Goal: Information Seeking & Learning: Find specific page/section

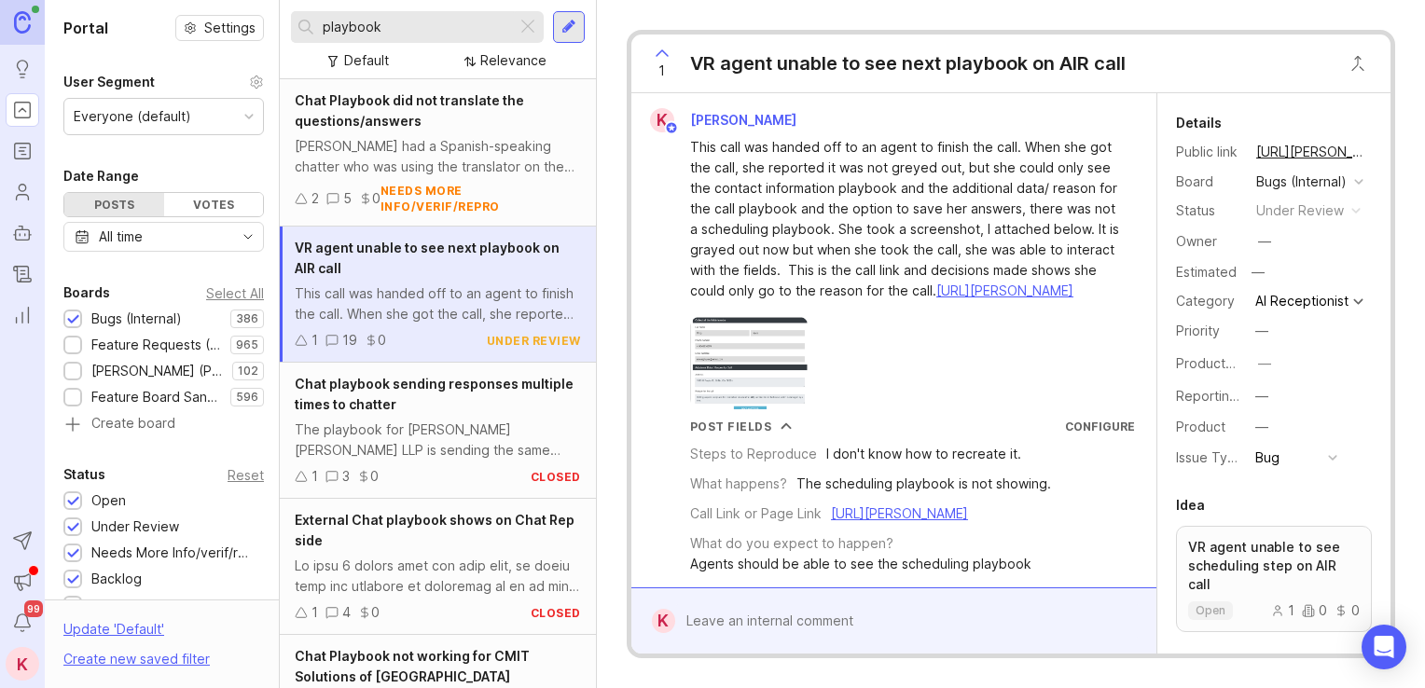
click at [433, 33] on input "playbook" at bounding box center [416, 27] width 187 height 21
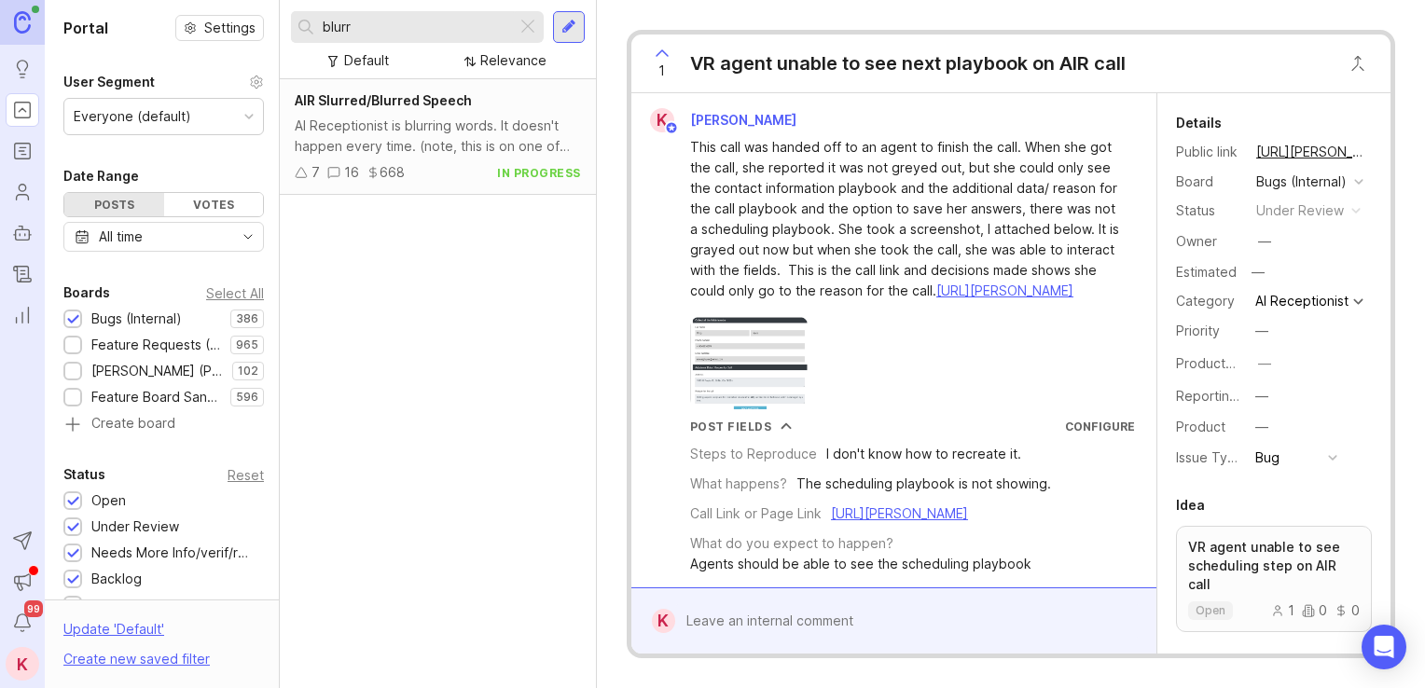
click at [407, 139] on div "AI Receptionist is blurring words. It doesn't happen every time. (note, this is…" at bounding box center [438, 136] width 286 height 41
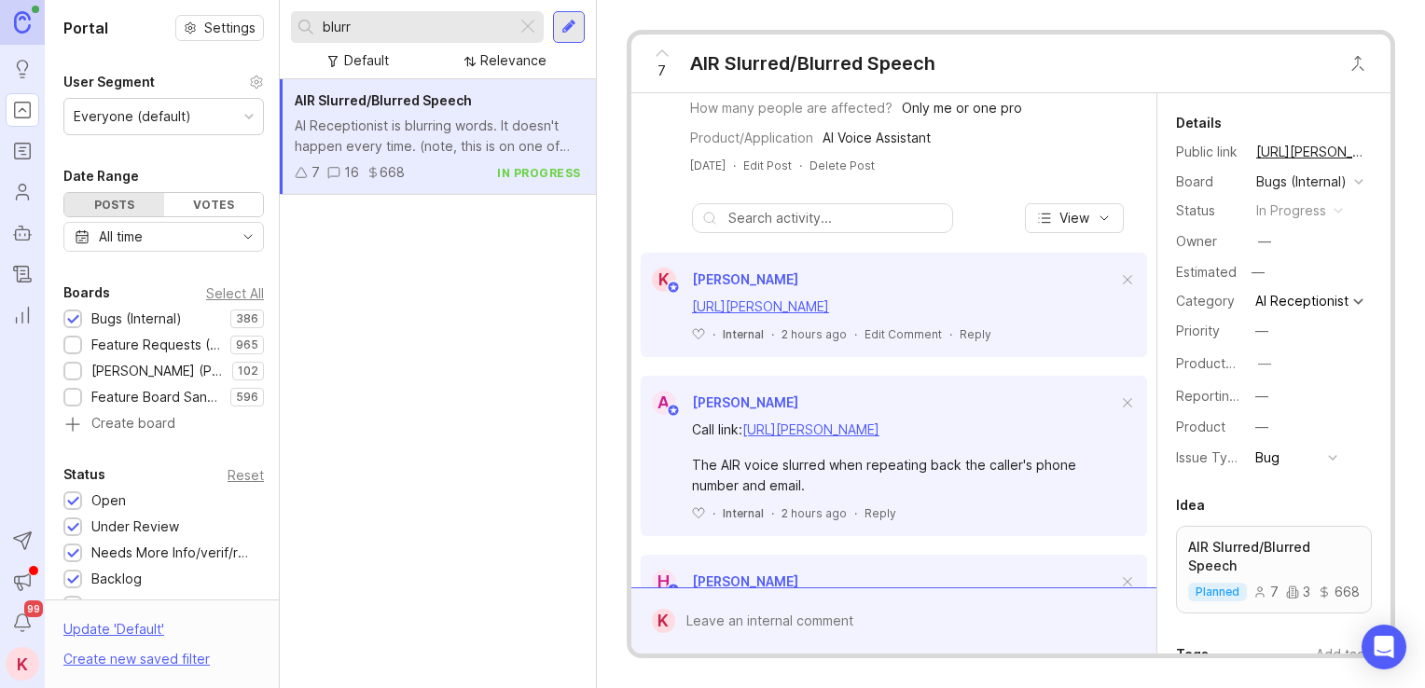
scroll to position [551, 0]
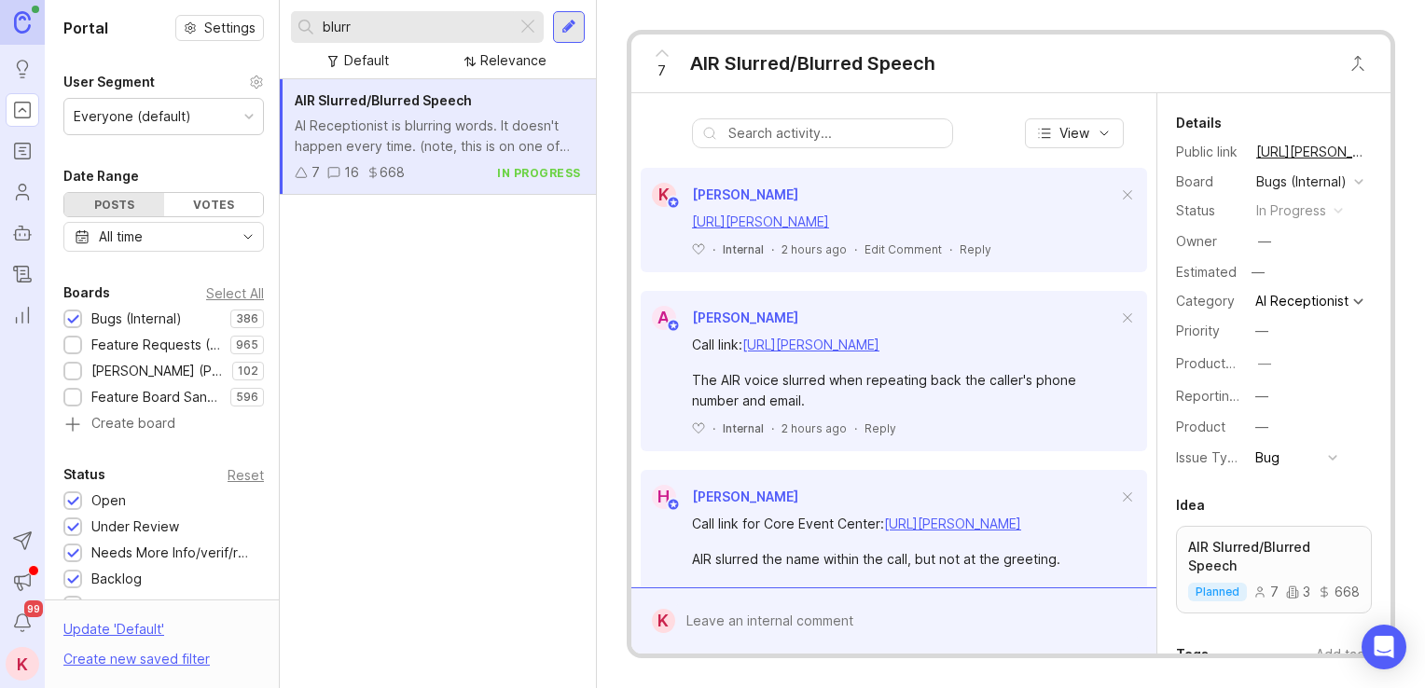
drag, startPoint x: 1037, startPoint y: 231, endPoint x: 1038, endPoint y: 329, distance: 97.9
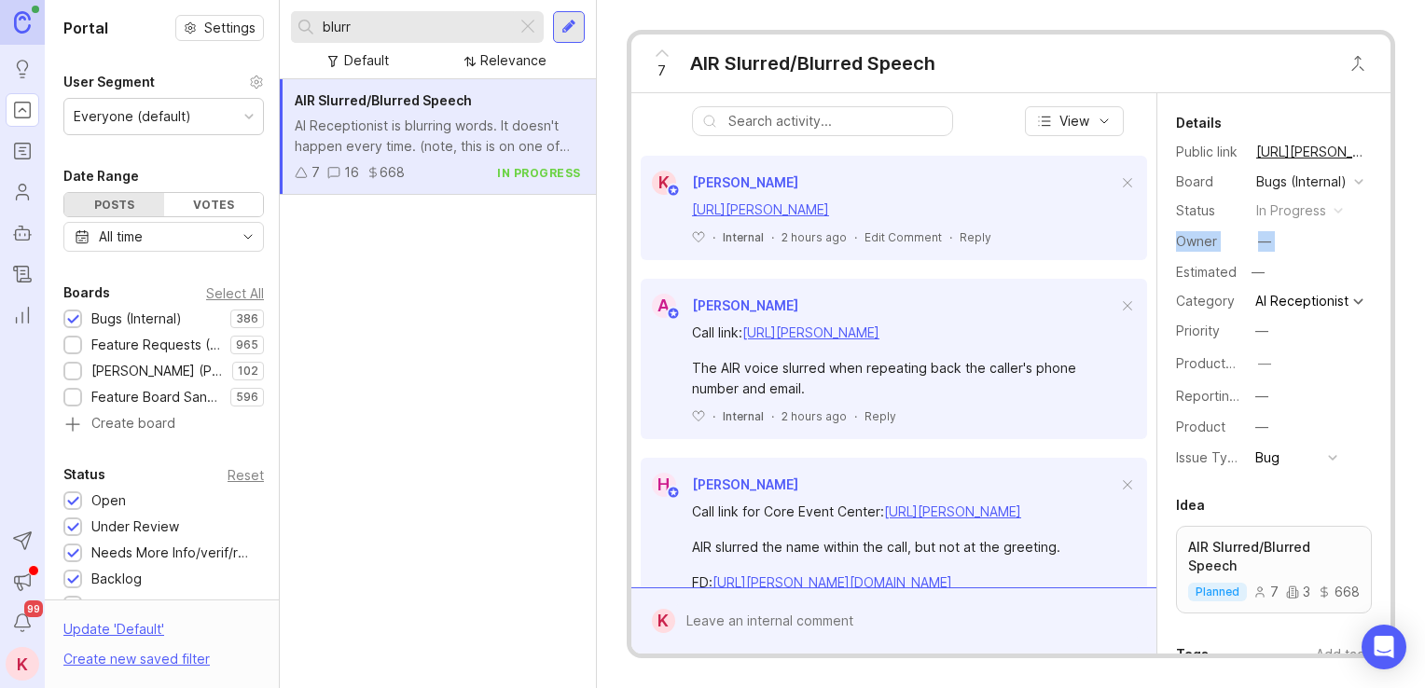
drag, startPoint x: 1165, startPoint y: 263, endPoint x: 1161, endPoint y: 282, distance: 19.0
click at [1161, 282] on div "Details Public link https://feedback.smith.ai/bugs-internal/p/air-slurred-blurr…" at bounding box center [1274, 291] width 233 height 359
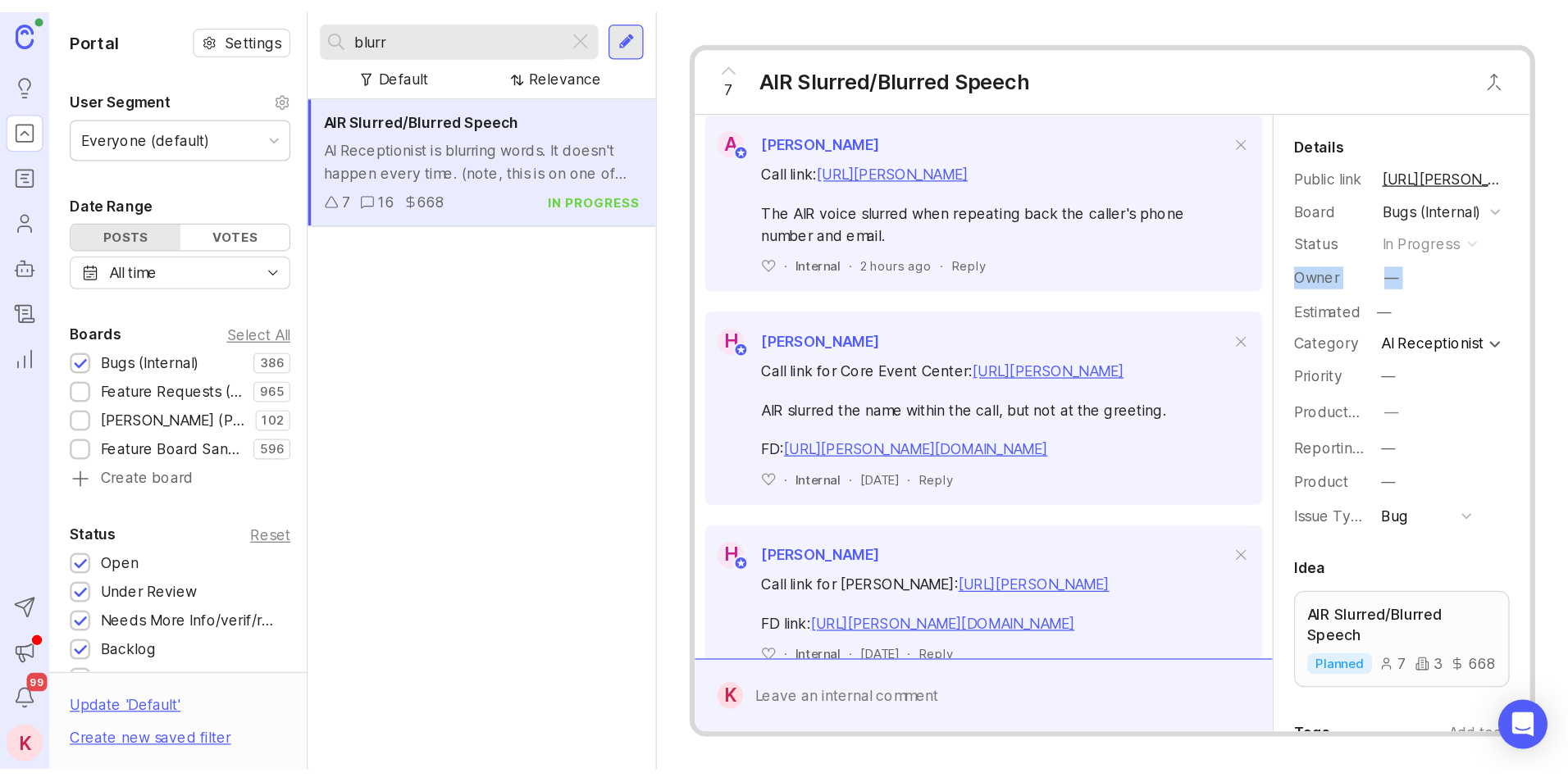
scroll to position [682, 0]
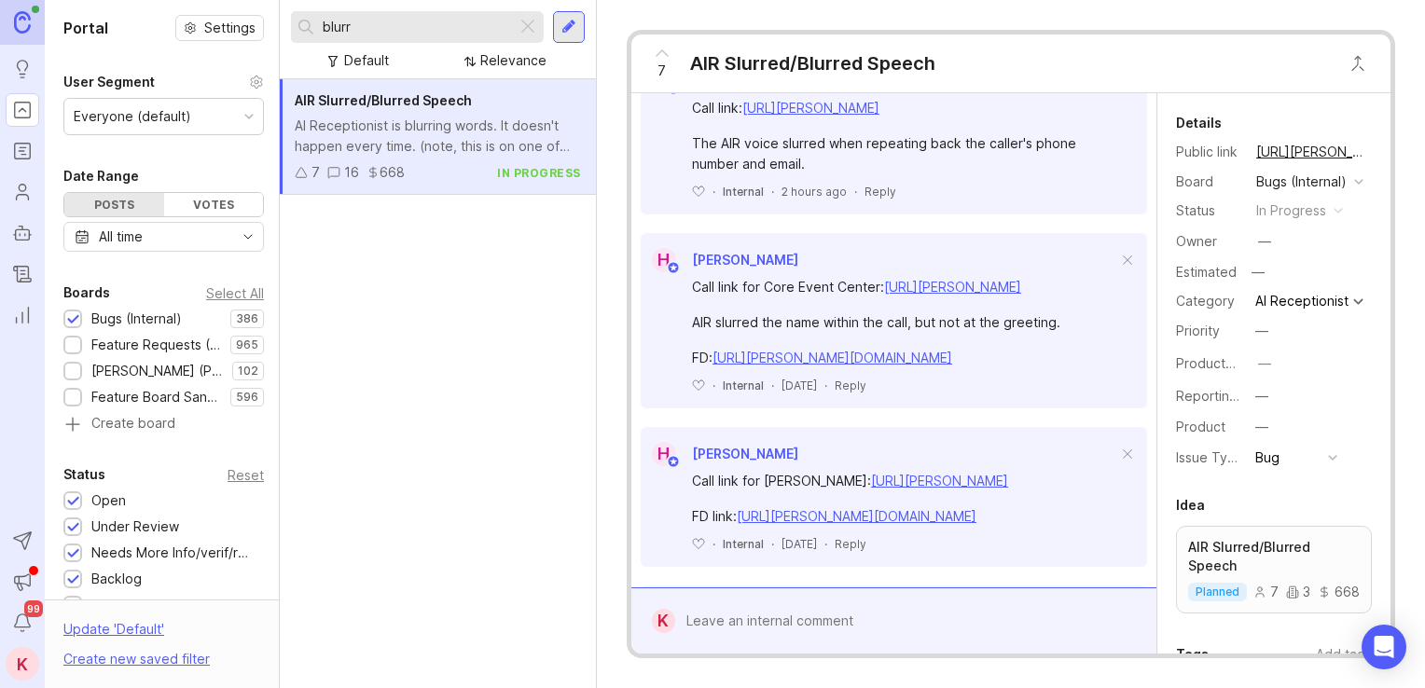
click at [442, 26] on input "blurr" at bounding box center [416, 27] width 187 height 21
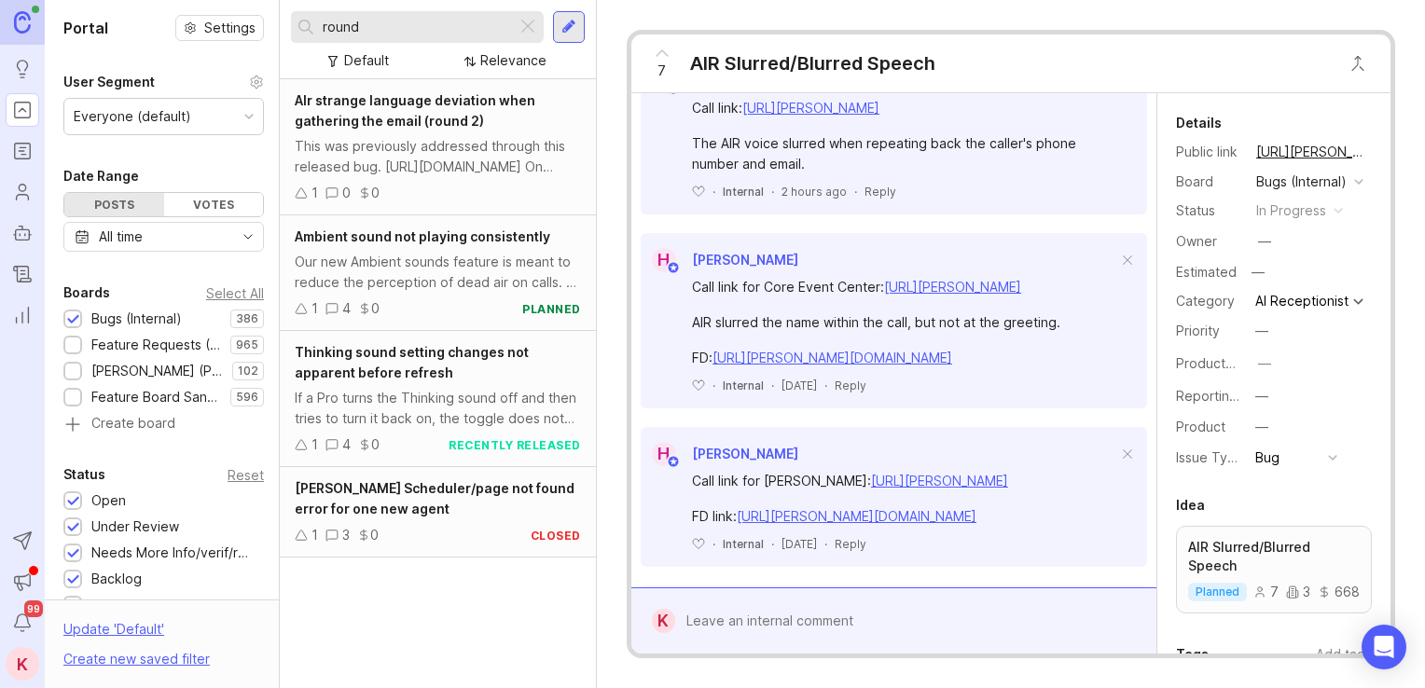
click at [420, 110] on div "AIr strange language deviation when gathering the email (round 2)" at bounding box center [438, 110] width 286 height 41
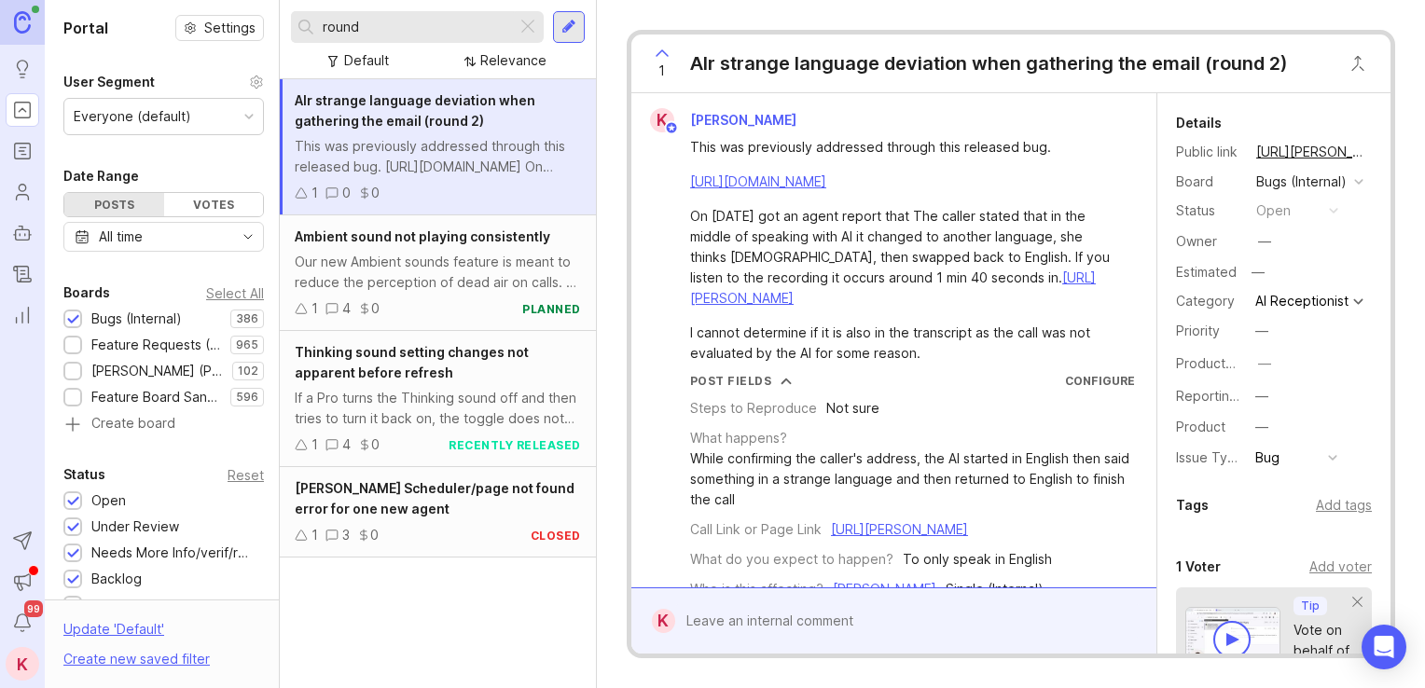
click at [392, 22] on input "round" at bounding box center [416, 27] width 187 height 21
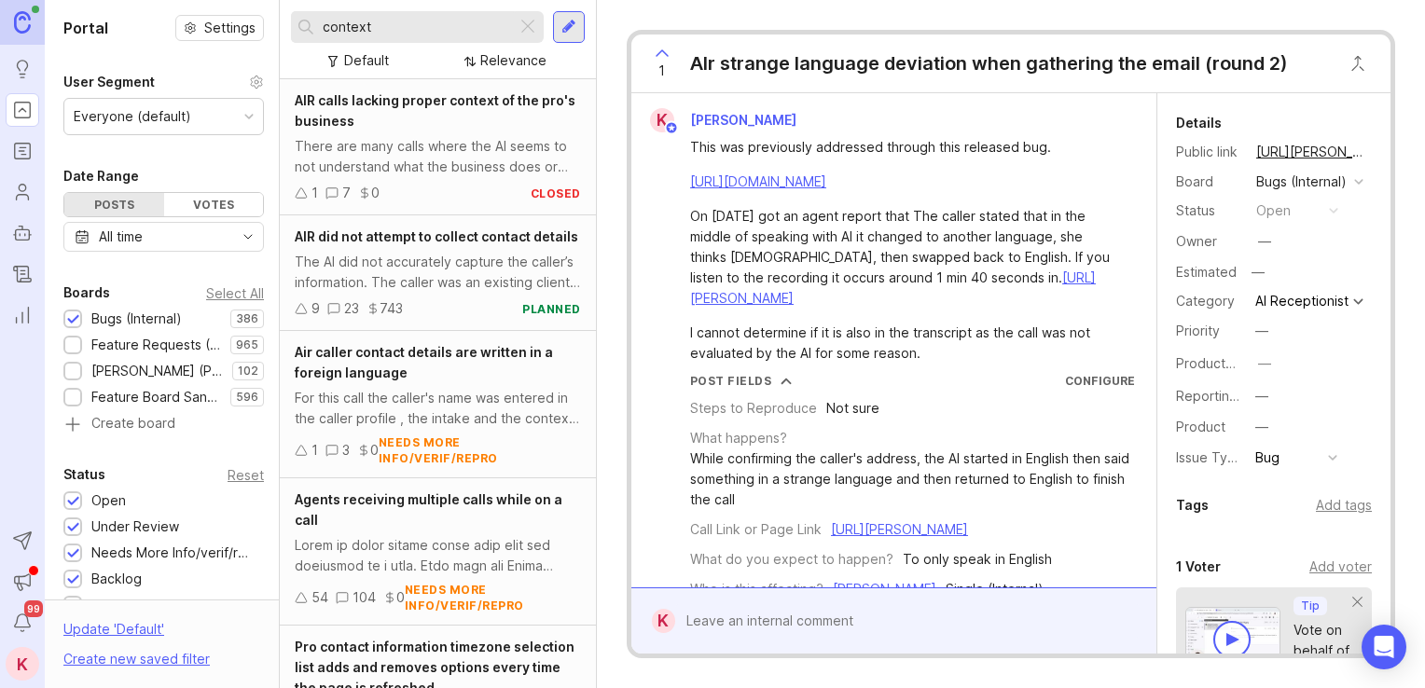
type input "context"
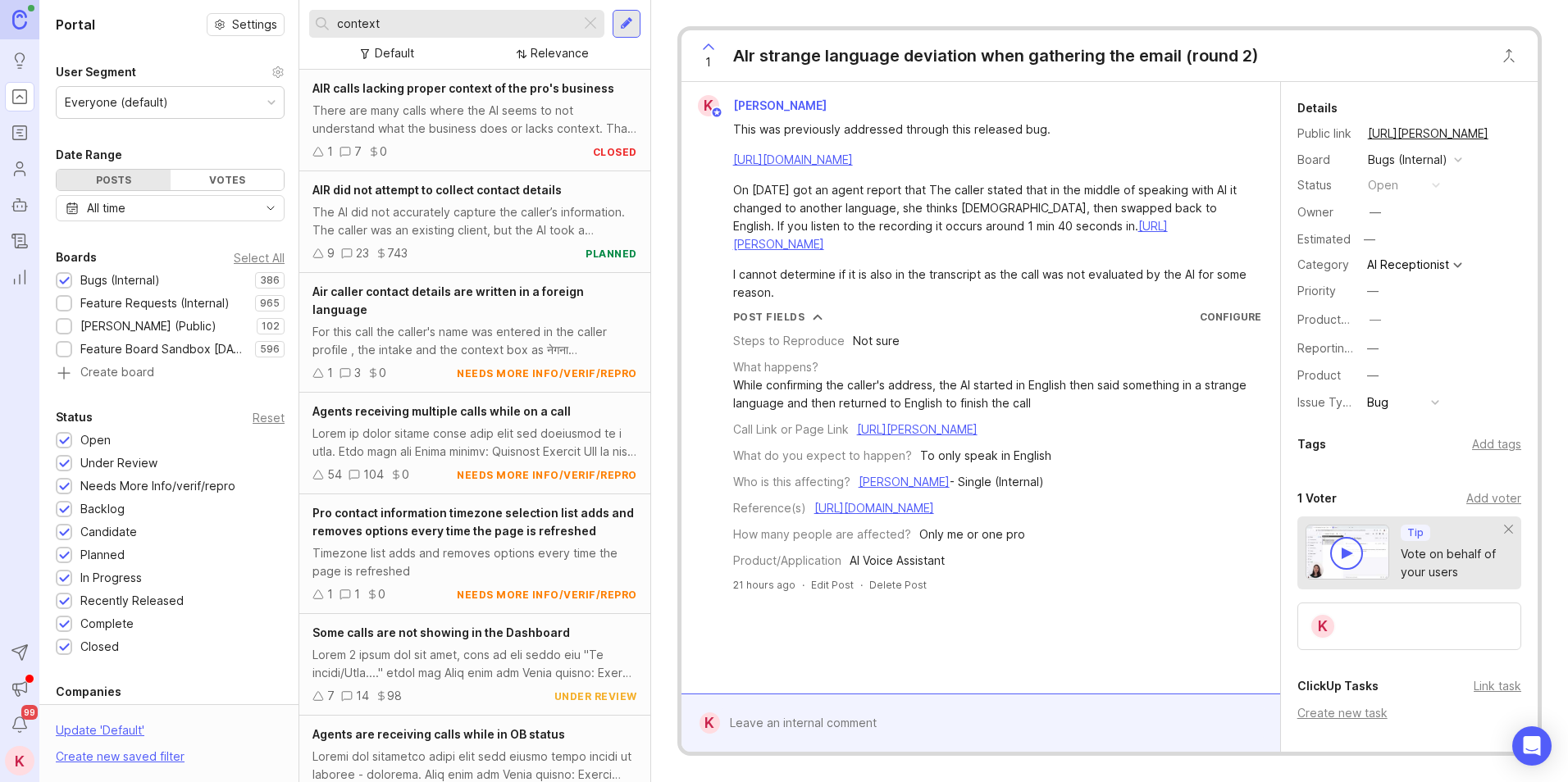
scroll to position [418, 0]
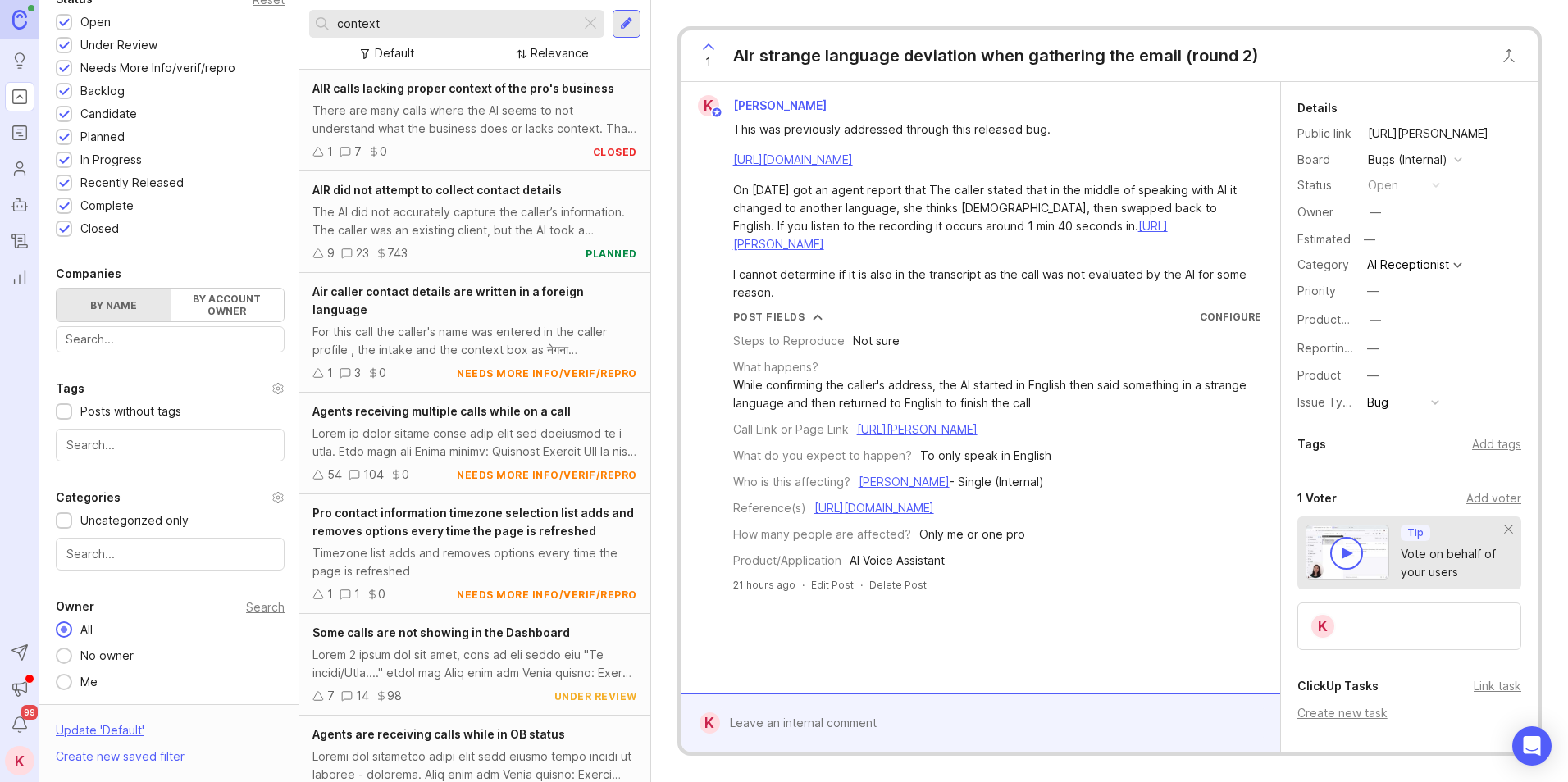
click at [75, 604] on div "Me" at bounding box center [89, 682] width 33 height 18
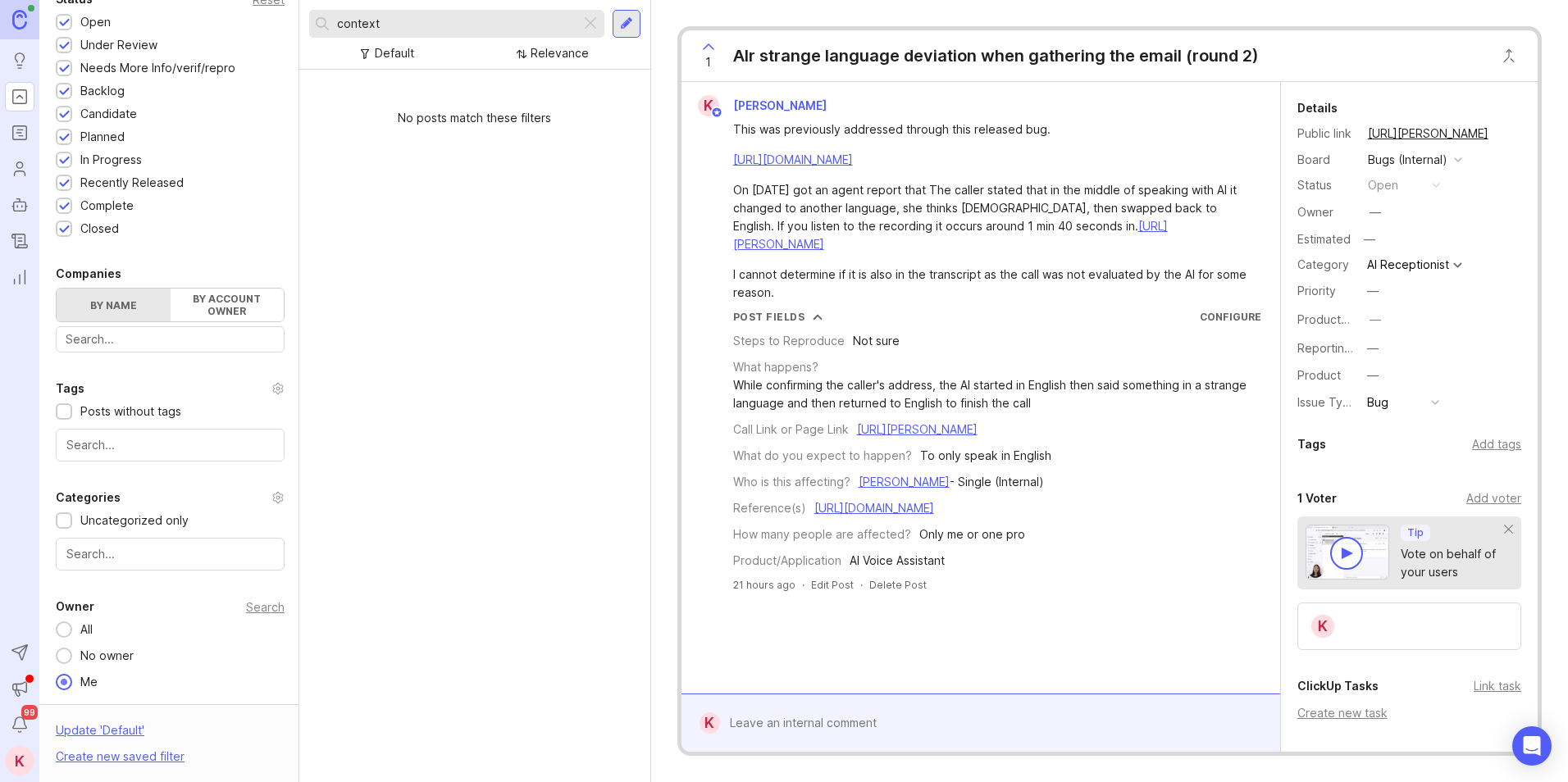
click at [637, 16] on div at bounding box center [627, 24] width 28 height 28
click at [589, 27] on div at bounding box center [590, 24] width 19 height 21
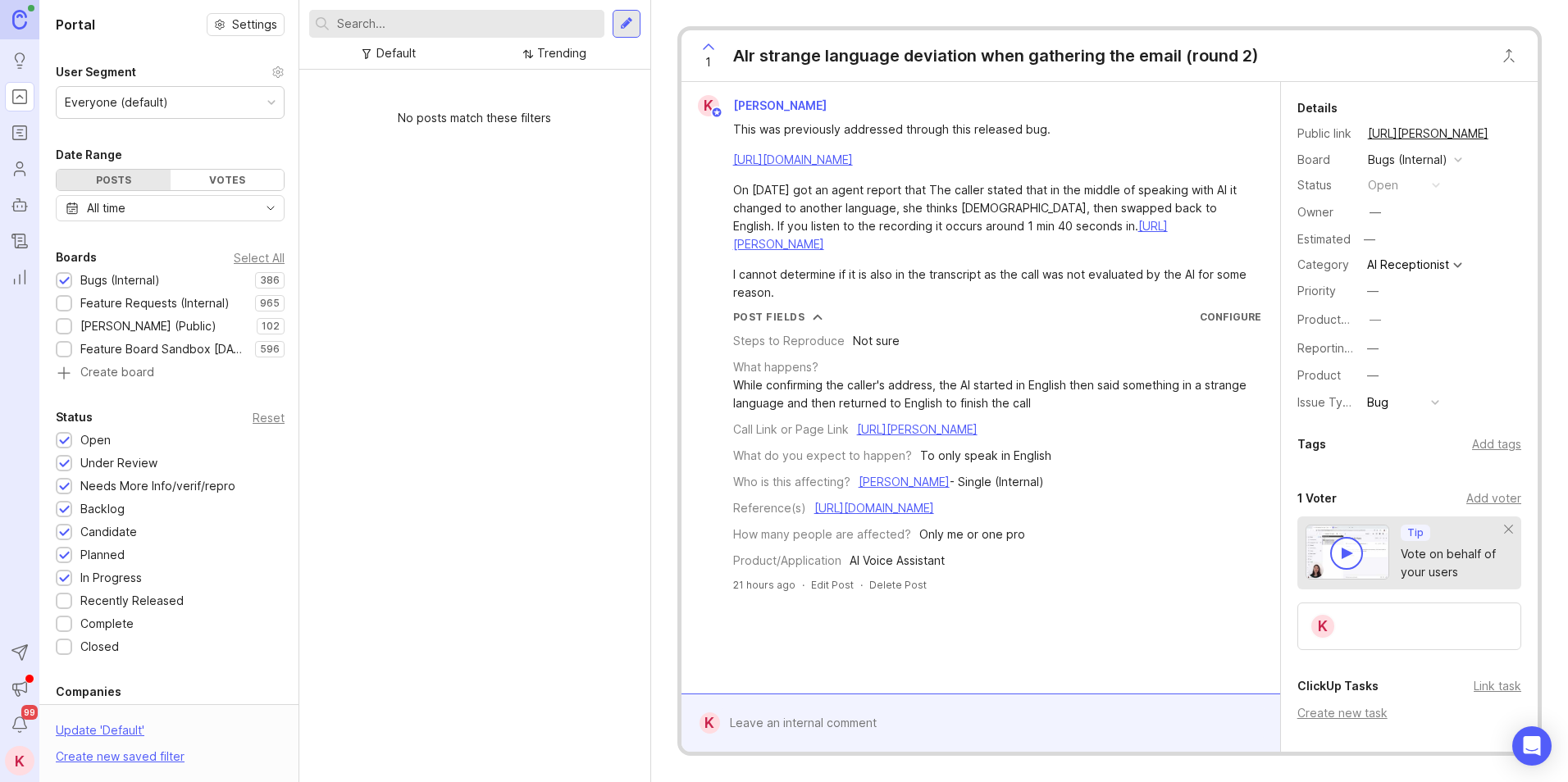
click at [413, 24] on input "text" at bounding box center [467, 24] width 261 height 18
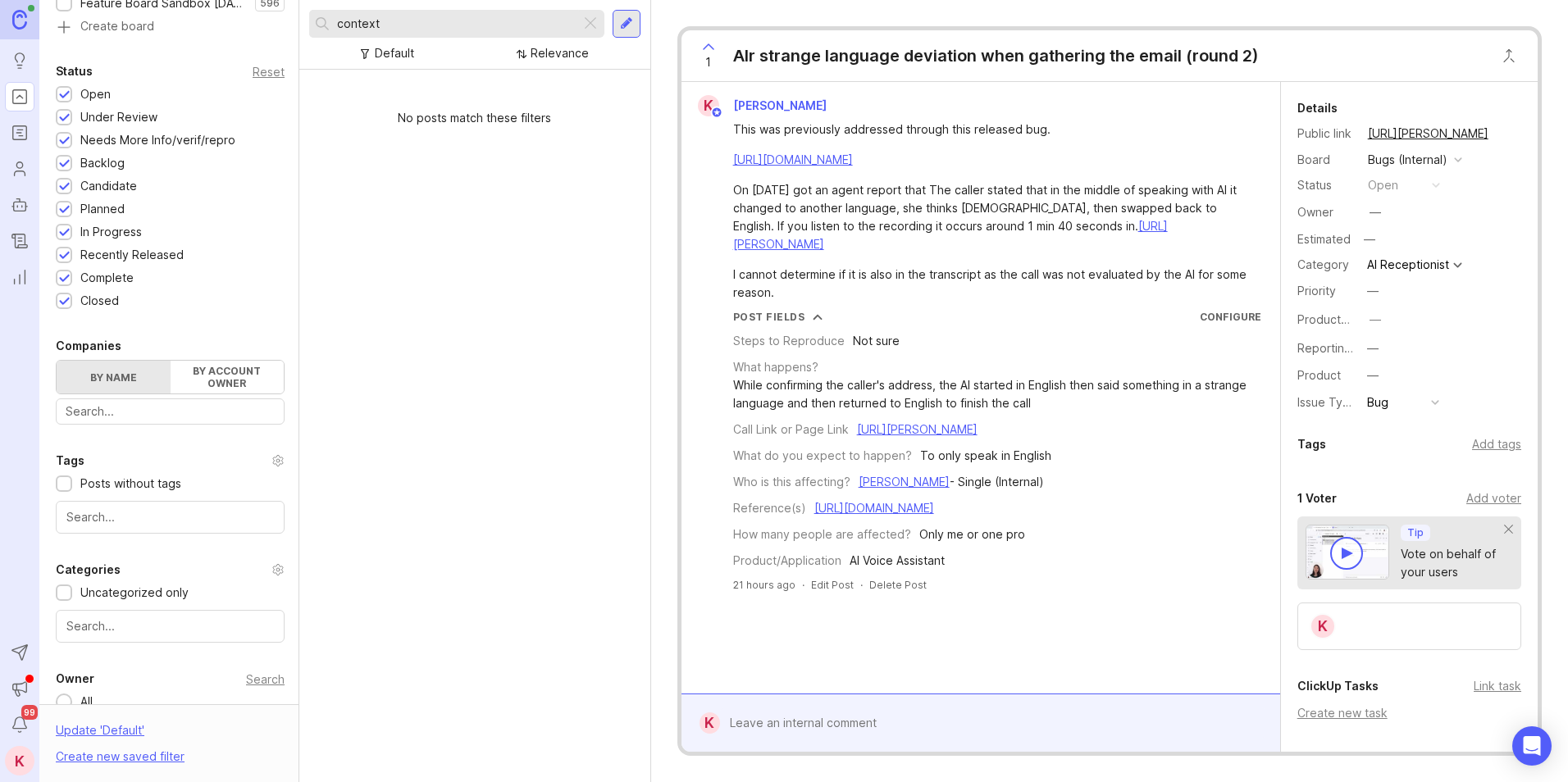
scroll to position [418, 0]
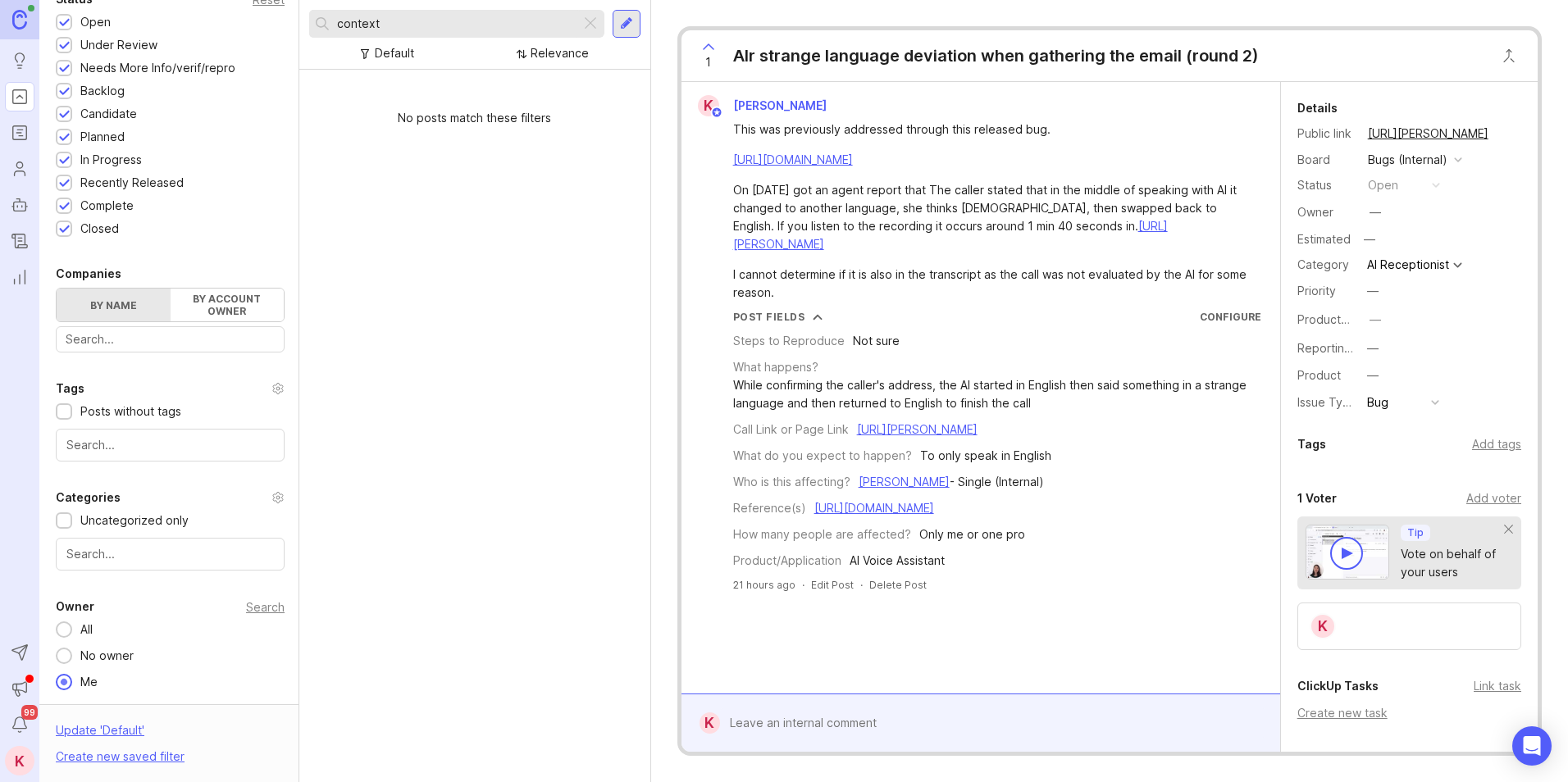
click at [67, 604] on button "All" at bounding box center [77, 629] width 45 height 18
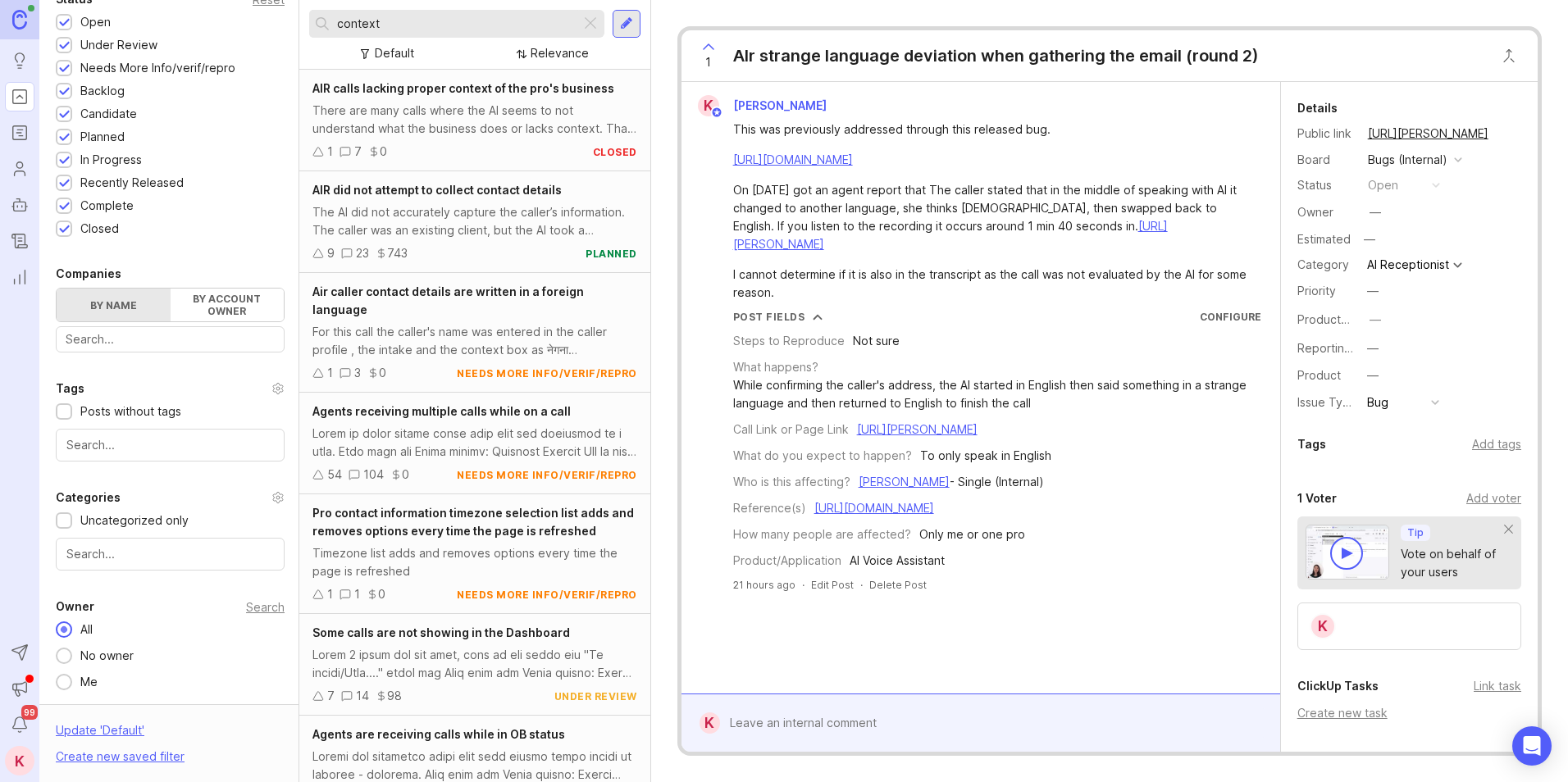
drag, startPoint x: 480, startPoint y: 16, endPoint x: 284, endPoint y: 20, distance: 196.0
click at [284, 20] on div "Portal Settings User Segment Everyone (default) Date Range Posts Votes All time…" at bounding box center [803, 391] width 1528 height 782
type input "enhanced"
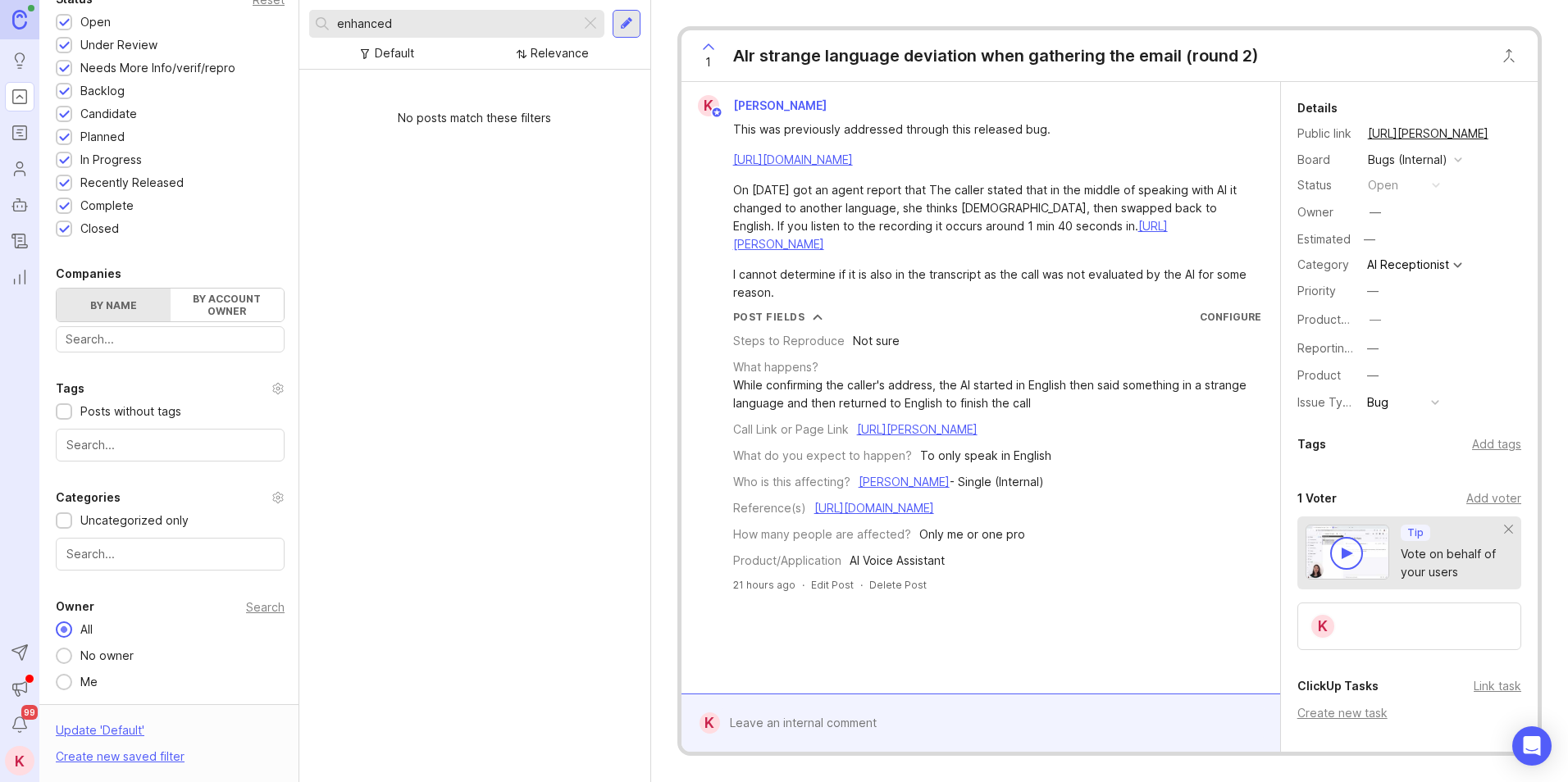
click at [585, 21] on div at bounding box center [590, 24] width 19 height 21
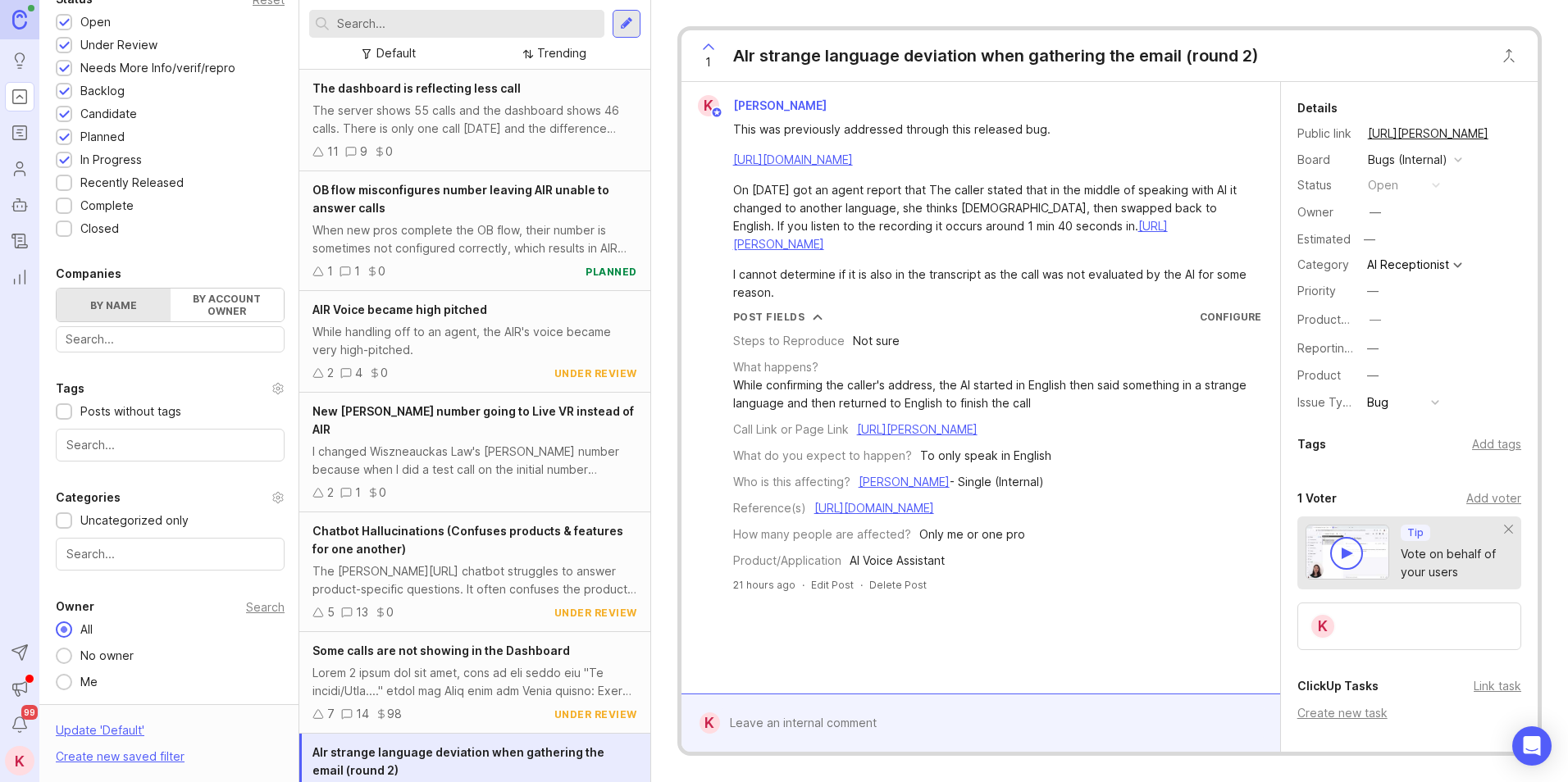
scroll to position [54, 0]
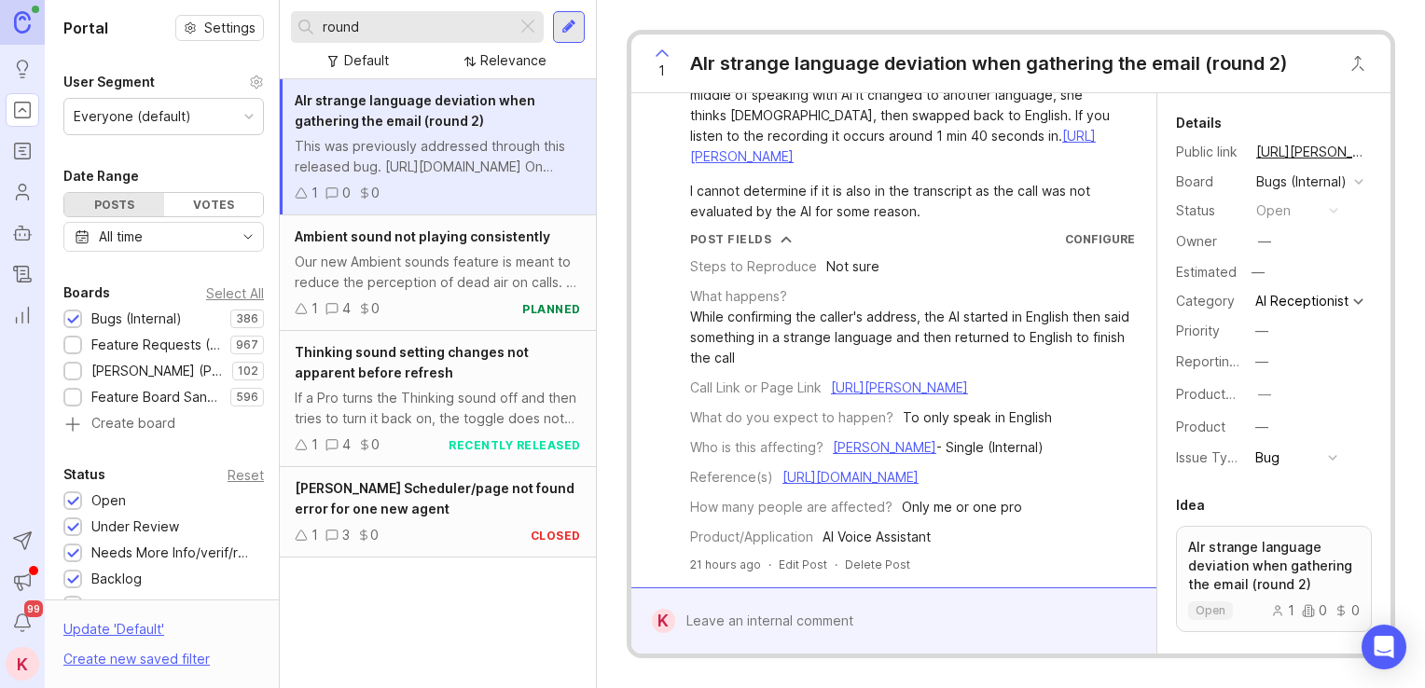
drag, startPoint x: 918, startPoint y: 405, endPoint x: 932, endPoint y: 472, distance: 68.6
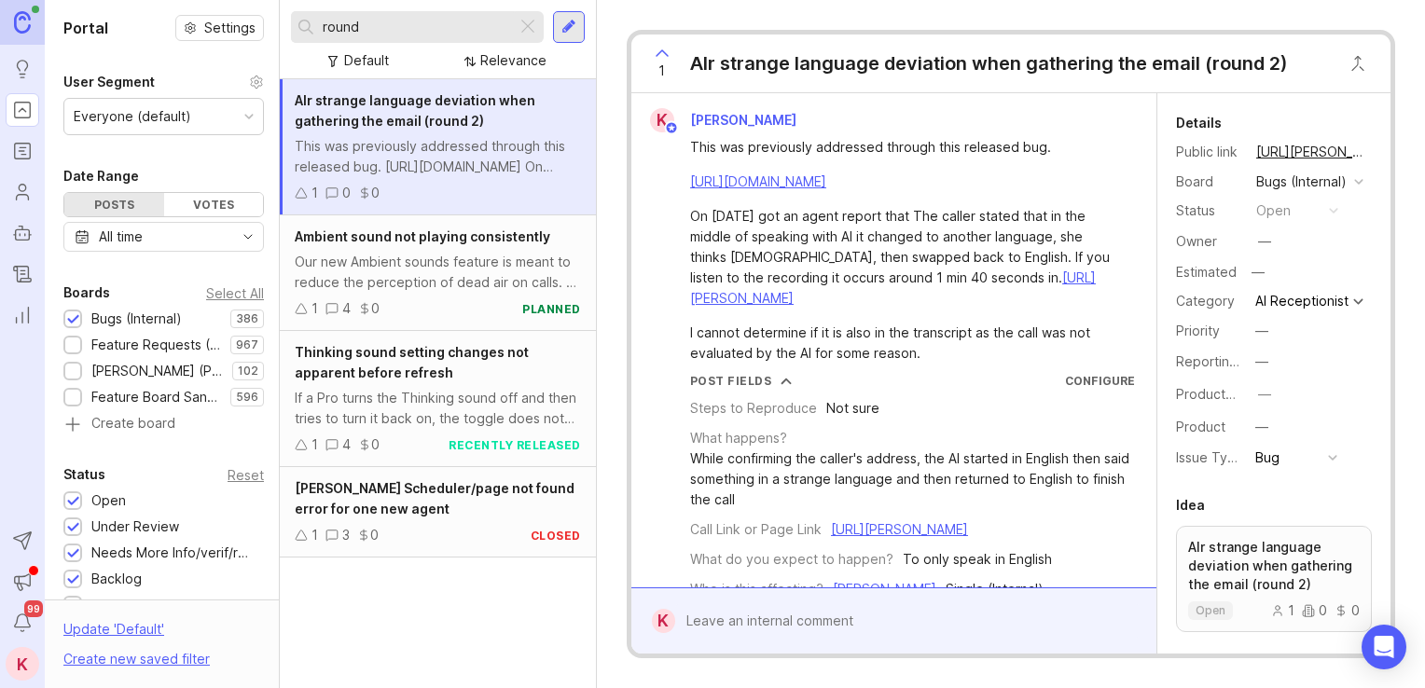
click at [413, 32] on input "round" at bounding box center [416, 27] width 187 height 21
